Goal: Information Seeking & Learning: Learn about a topic

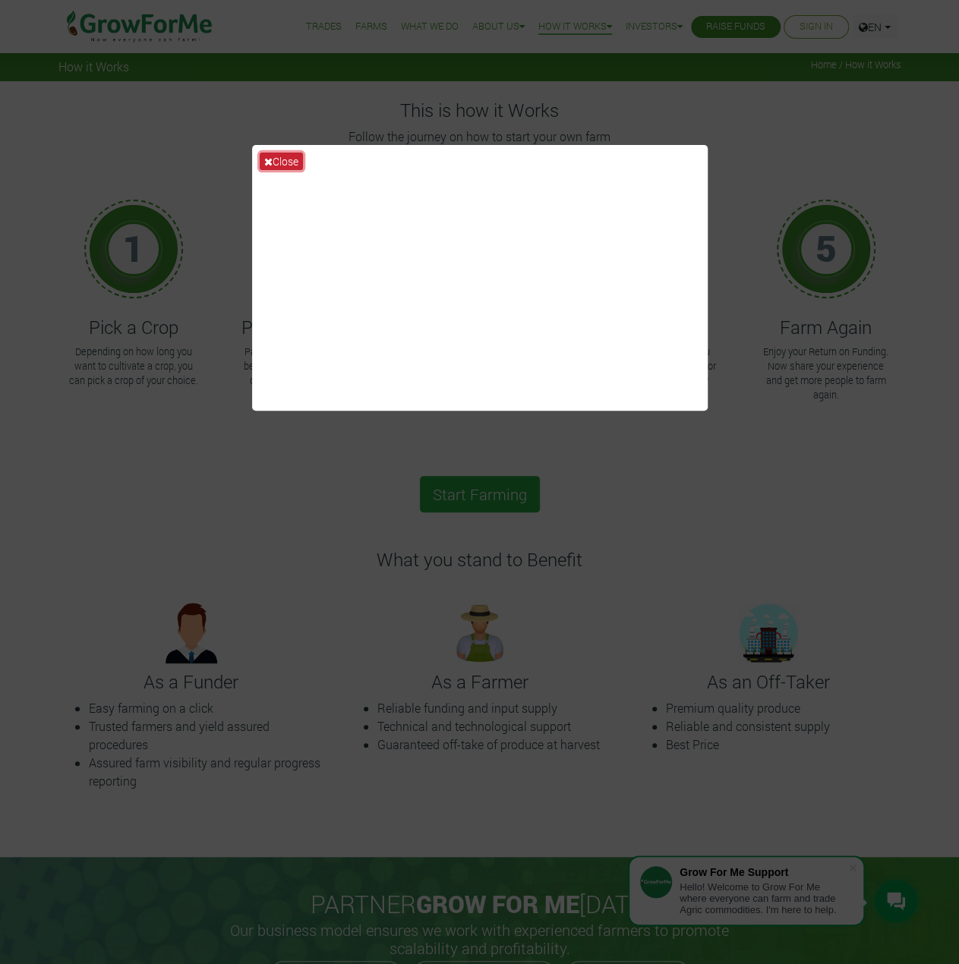
click at [276, 157] on button "Close" at bounding box center [281, 161] width 43 height 17
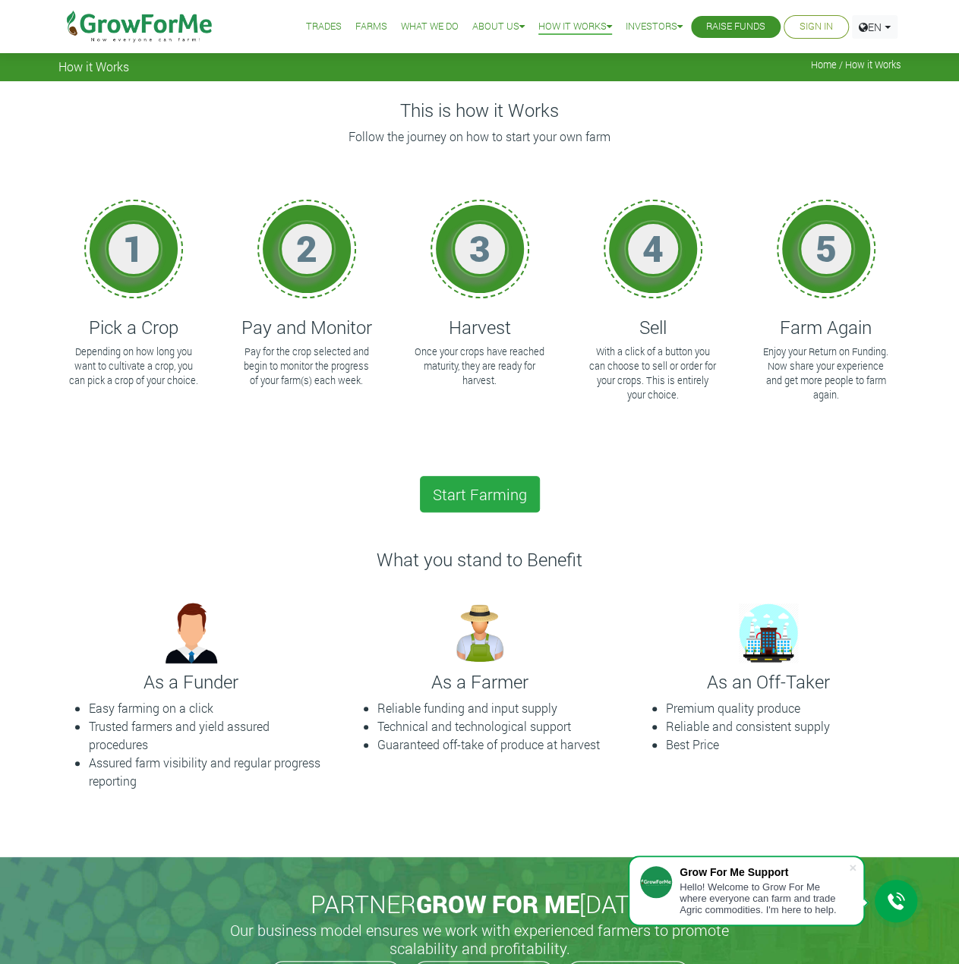
click at [407, 27] on link "What We Do" at bounding box center [430, 27] width 58 height 16
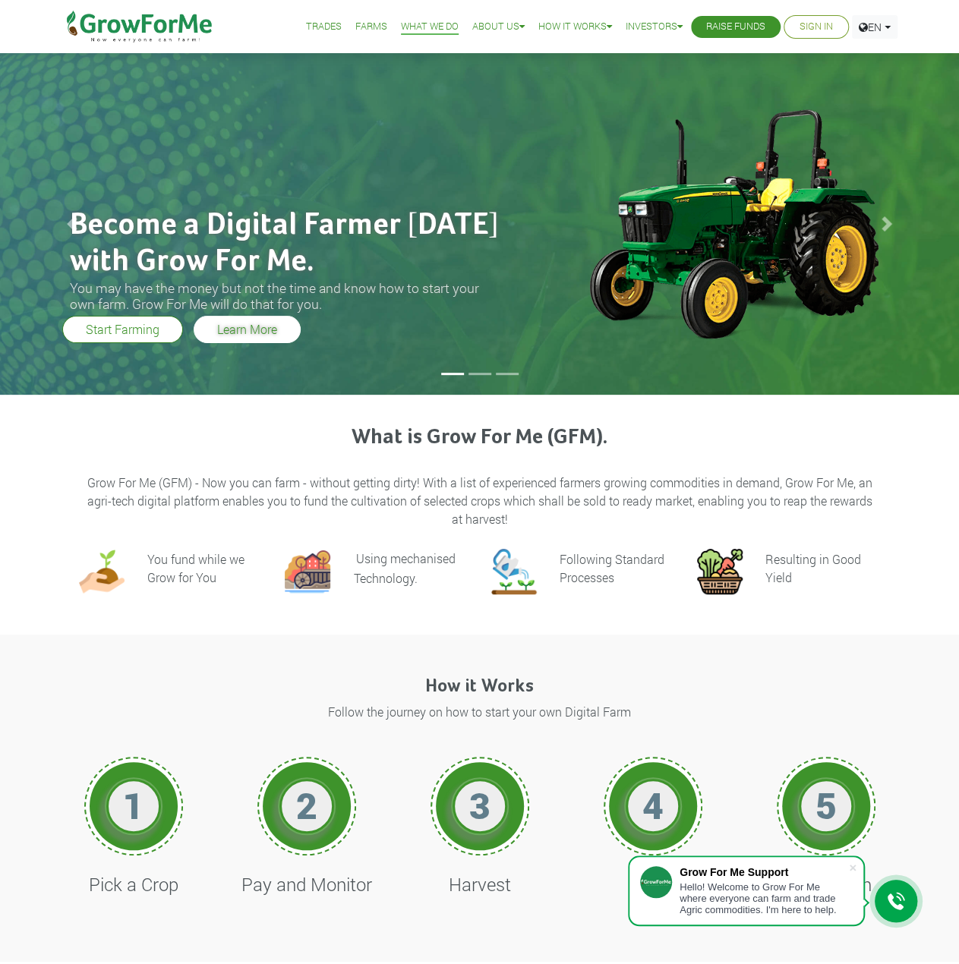
click at [238, 322] on link "Learn More" at bounding box center [247, 329] width 107 height 27
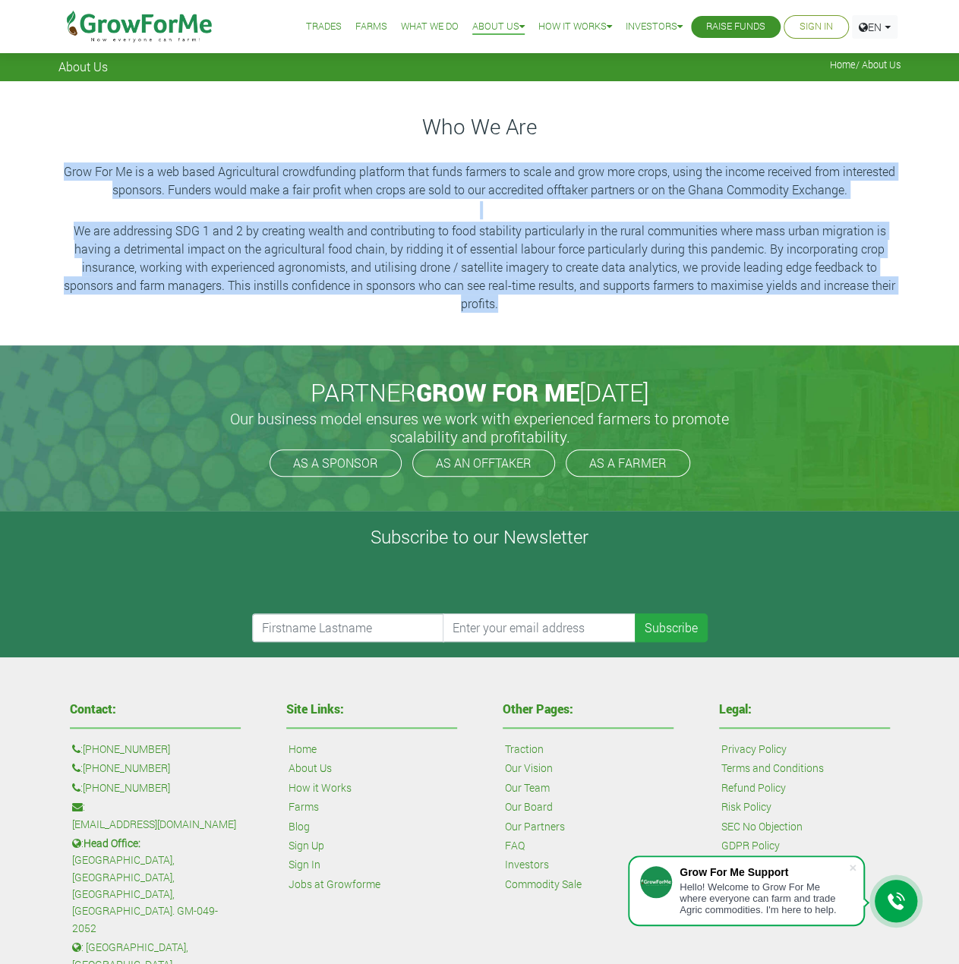
drag, startPoint x: 65, startPoint y: 166, endPoint x: 873, endPoint y: 326, distance: 823.6
click at [873, 326] on div "Who We Are Grow For Me is a web based Agricultural crowdfunding platform that f…" at bounding box center [479, 213] width 959 height 264
copy div "Grow For Me is a web based Agricultural crowdfunding platform that funds farmer…"
click at [312, 27] on link "Trades" at bounding box center [324, 27] width 36 height 16
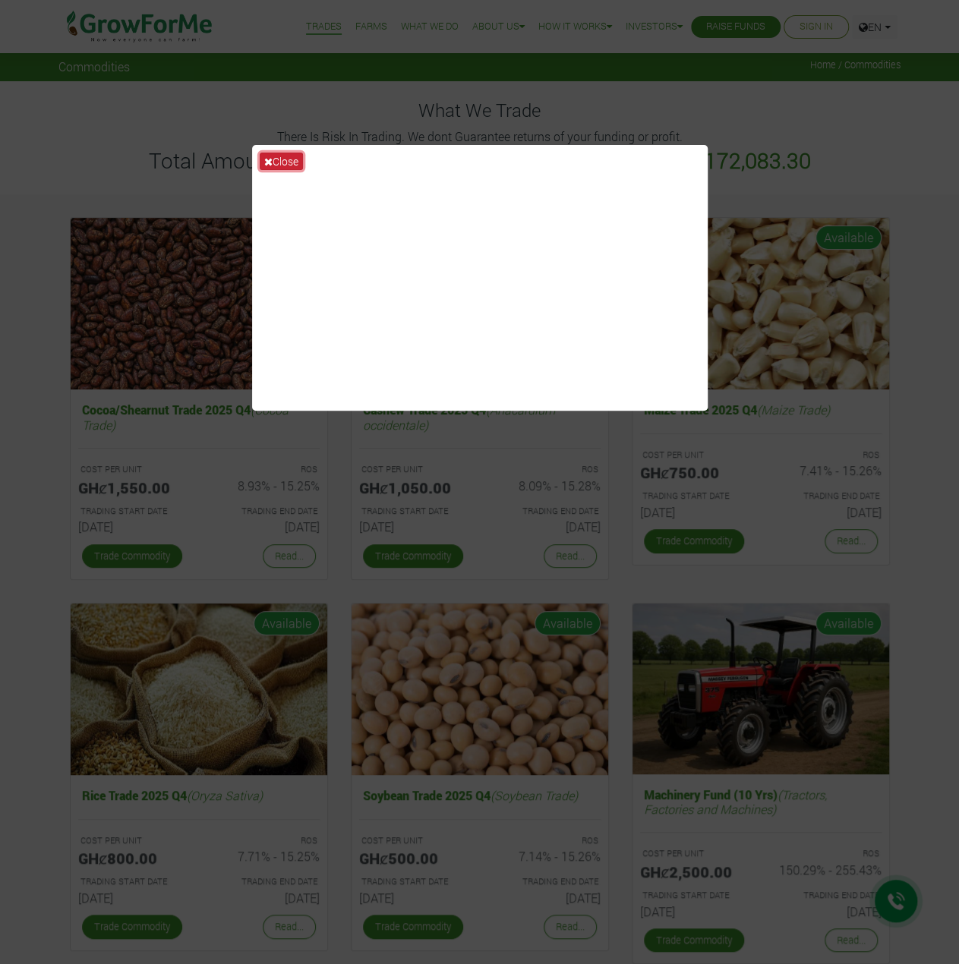
click at [289, 159] on button "Close" at bounding box center [281, 161] width 43 height 17
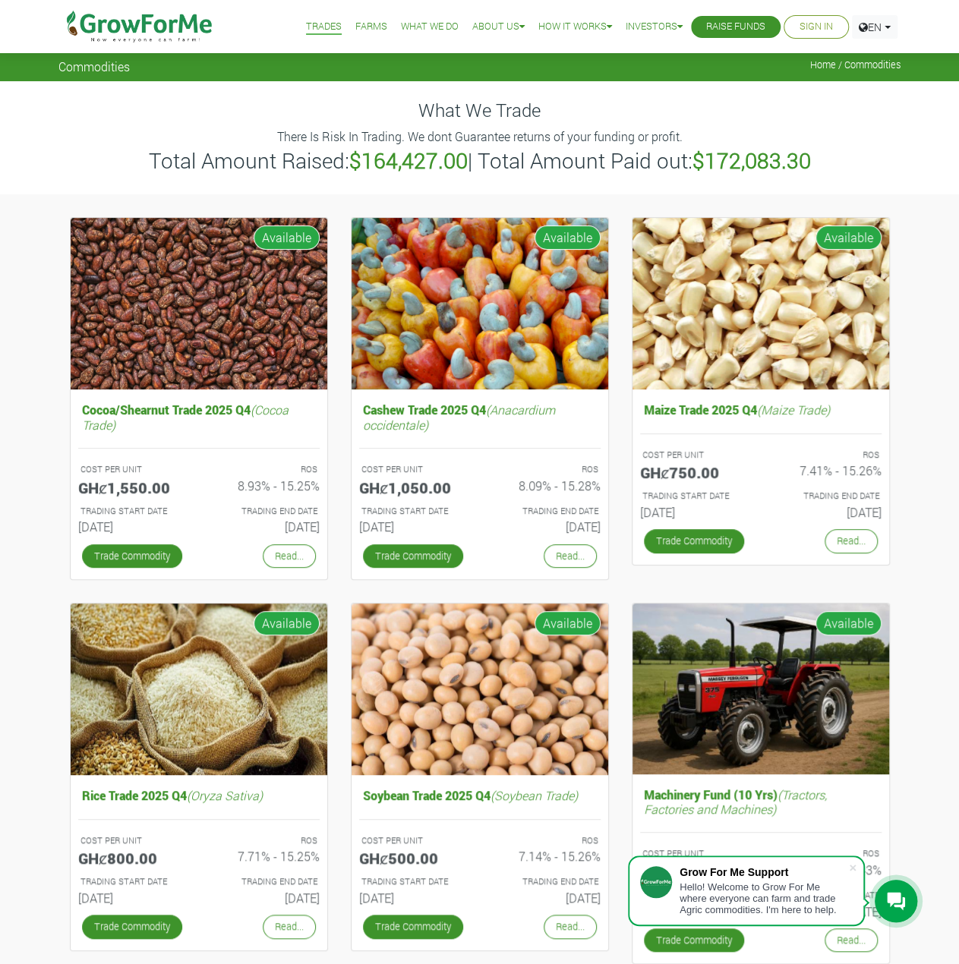
click at [135, 19] on img at bounding box center [140, 26] width 156 height 53
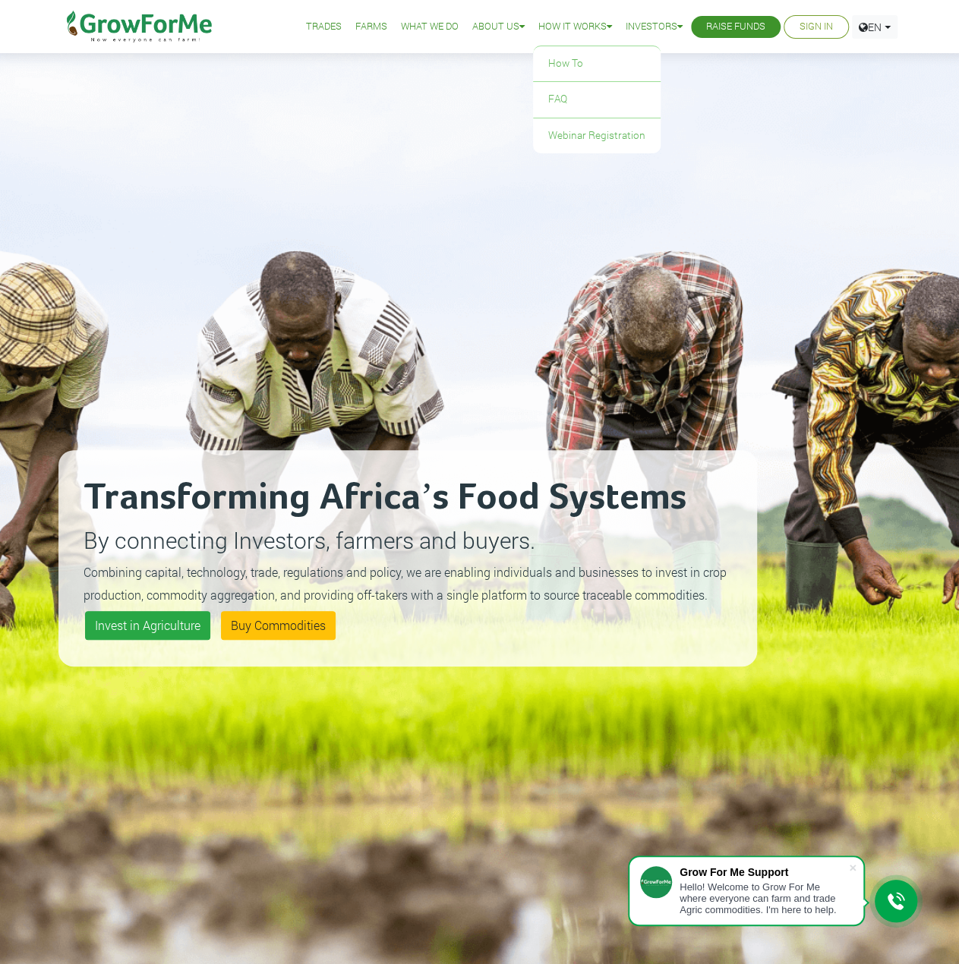
click at [588, 29] on link "How it Works" at bounding box center [575, 27] width 74 height 16
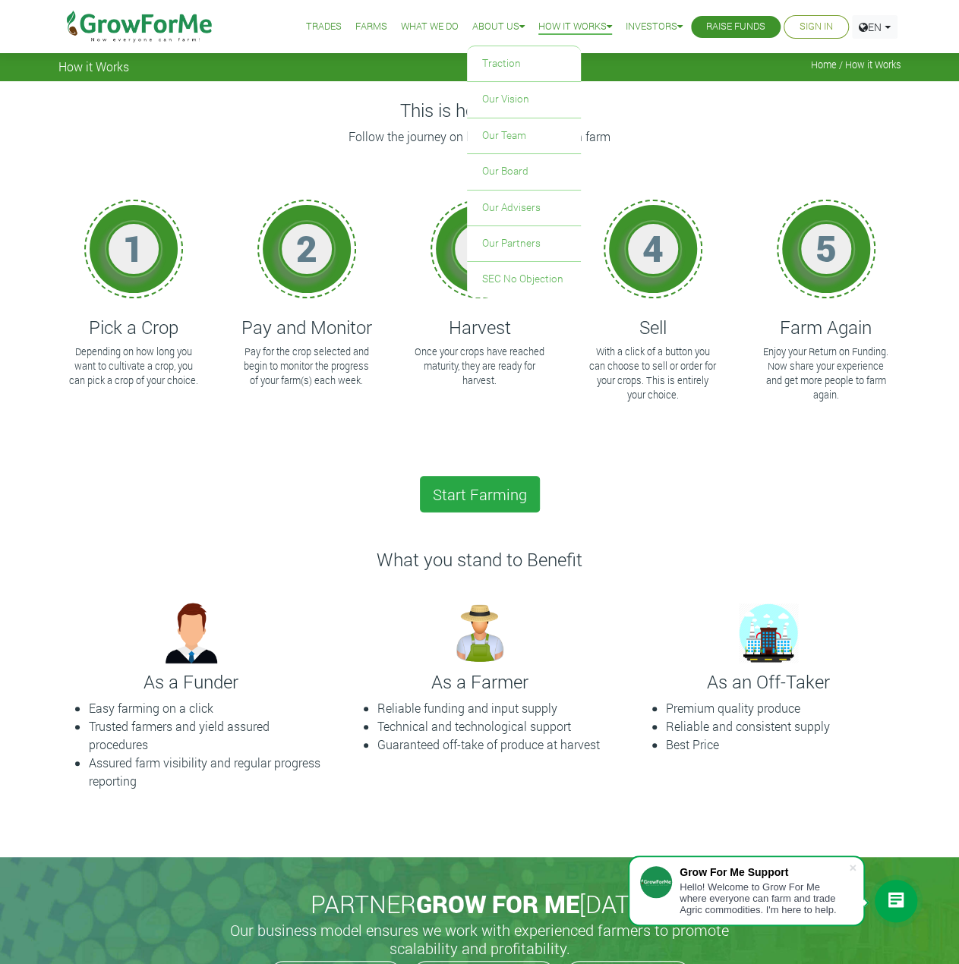
click at [478, 34] on link "About Us" at bounding box center [498, 27] width 52 height 16
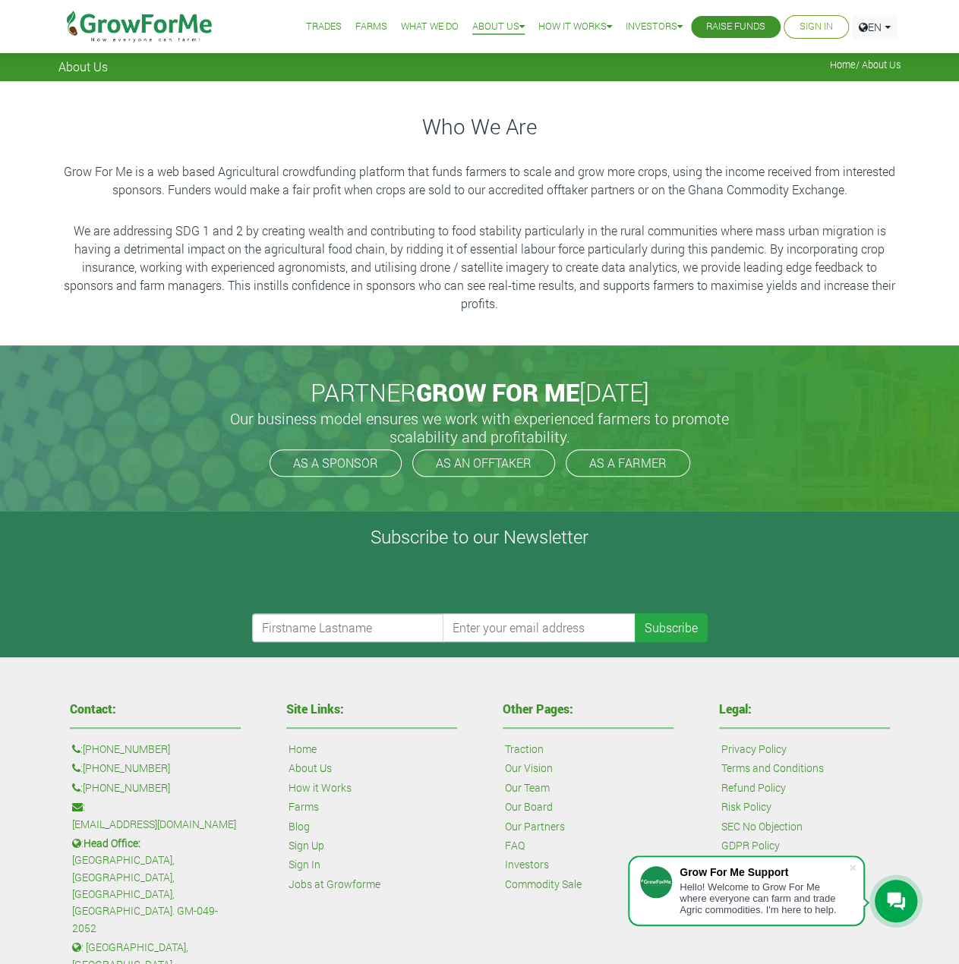
scroll to position [2, 0]
